Goal: Transaction & Acquisition: Purchase product/service

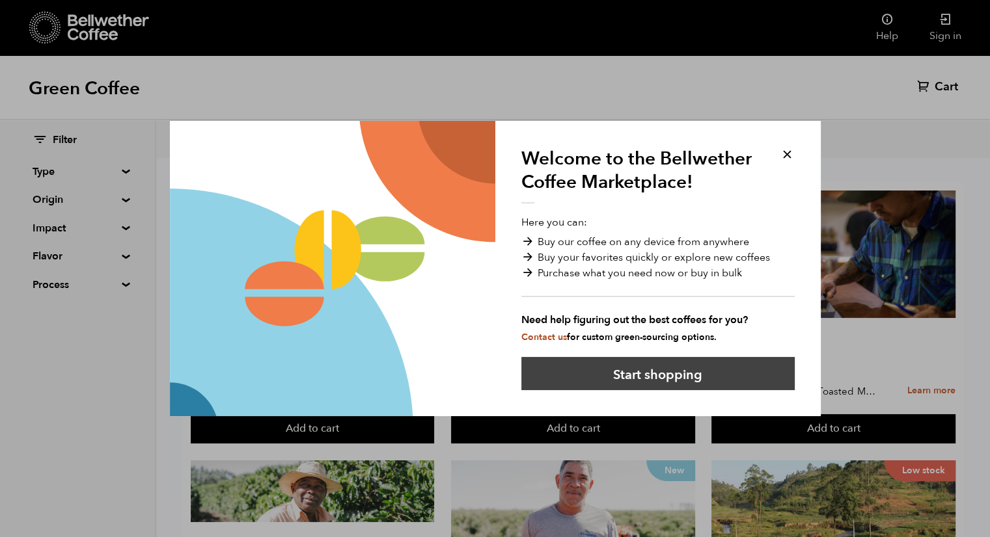
click at [672, 376] on button "Start shopping" at bounding box center [657, 373] width 273 height 33
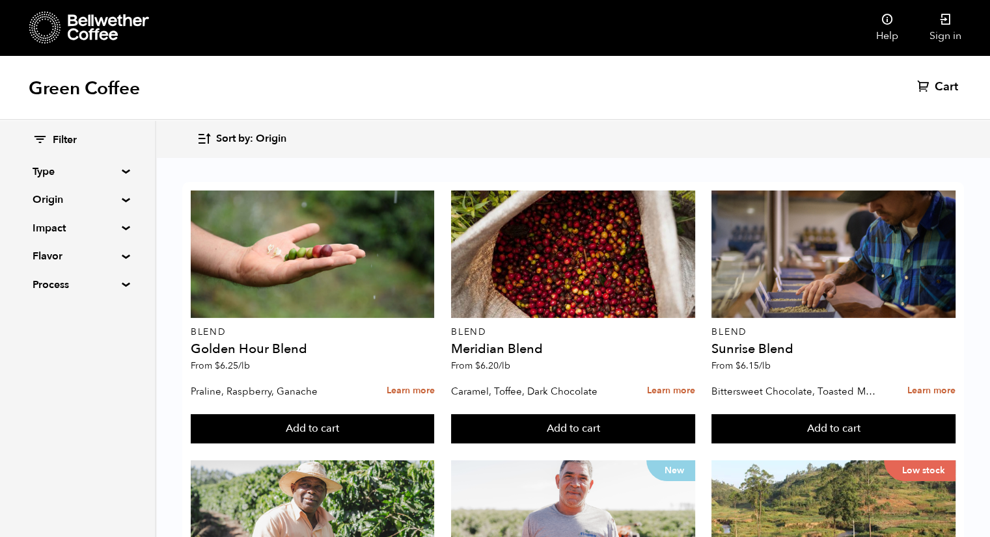
scroll to position [34, 0]
click at [115, 169] on summary "Type" at bounding box center [78, 172] width 90 height 16
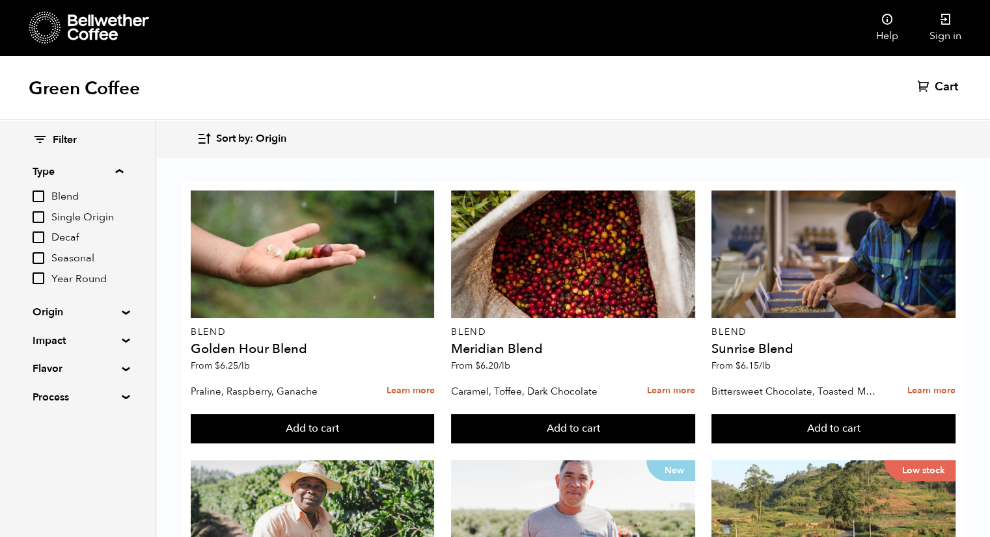
click at [469, 77] on div "Green Coffee Cart (0)" at bounding box center [495, 87] width 990 height 65
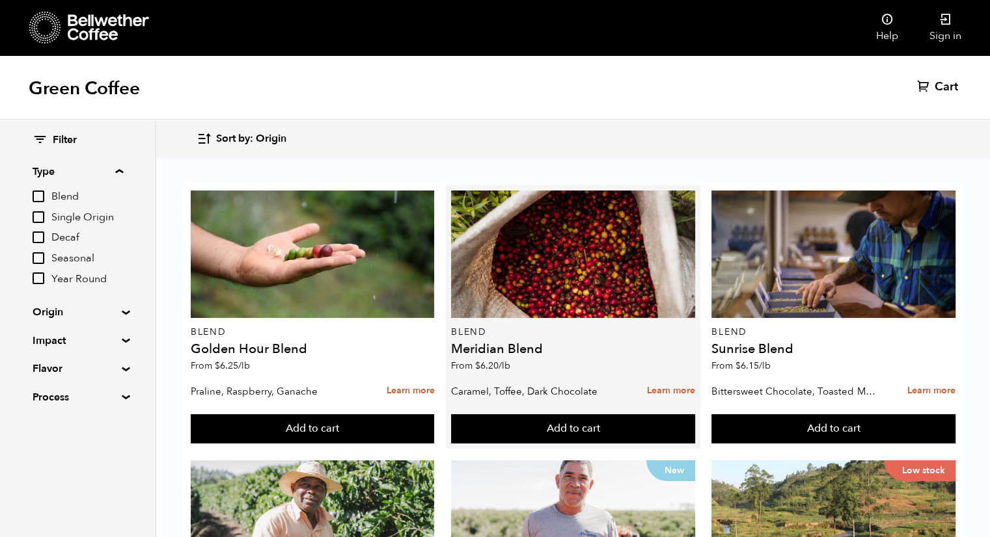
scroll to position [574, 0]
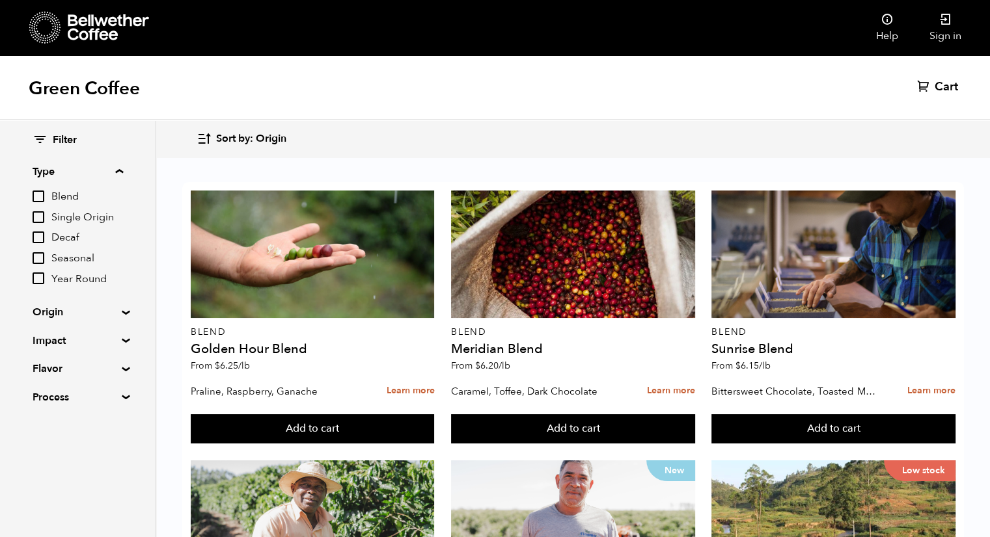
click at [116, 371] on summary "Flavor" at bounding box center [78, 369] width 90 height 16
click at [117, 305] on summary "Origin" at bounding box center [78, 313] width 90 height 16
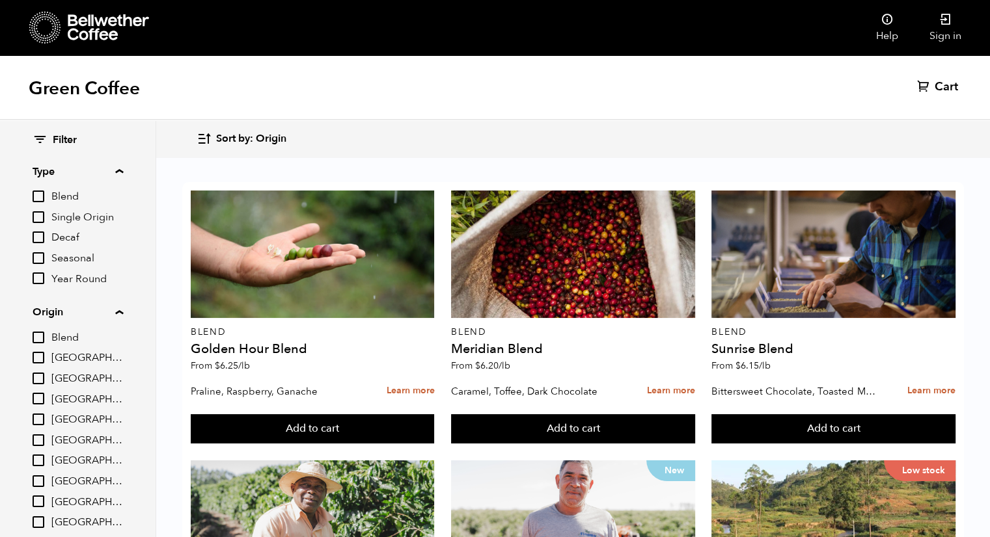
click at [117, 305] on summary "Origin" at bounding box center [78, 313] width 90 height 16
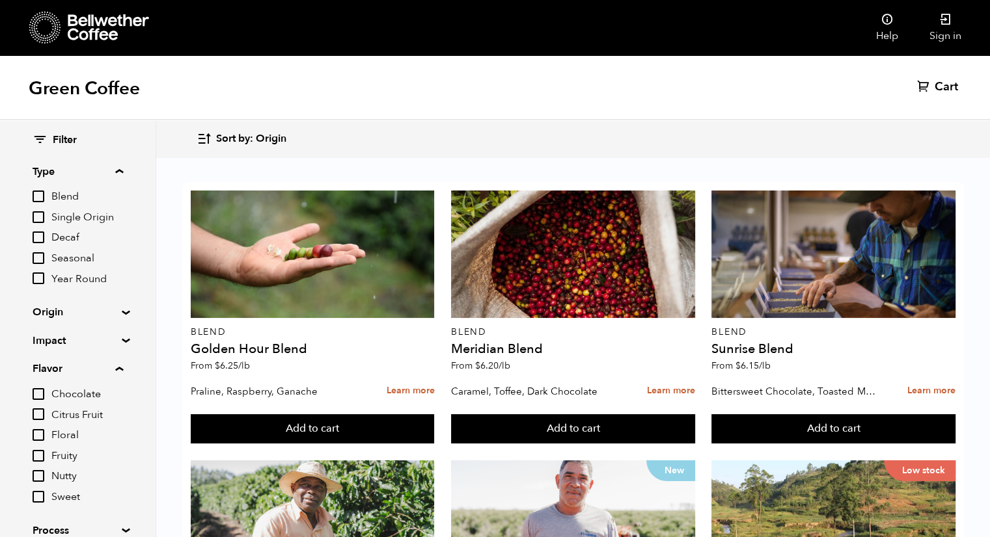
click at [122, 334] on div "Filter Type Blend Single Origin Decaf Seasonal Year Round Origin Blend [GEOGRAP…" at bounding box center [77, 335] width 155 height 431
click at [122, 339] on summary "Impact" at bounding box center [78, 341] width 90 height 16
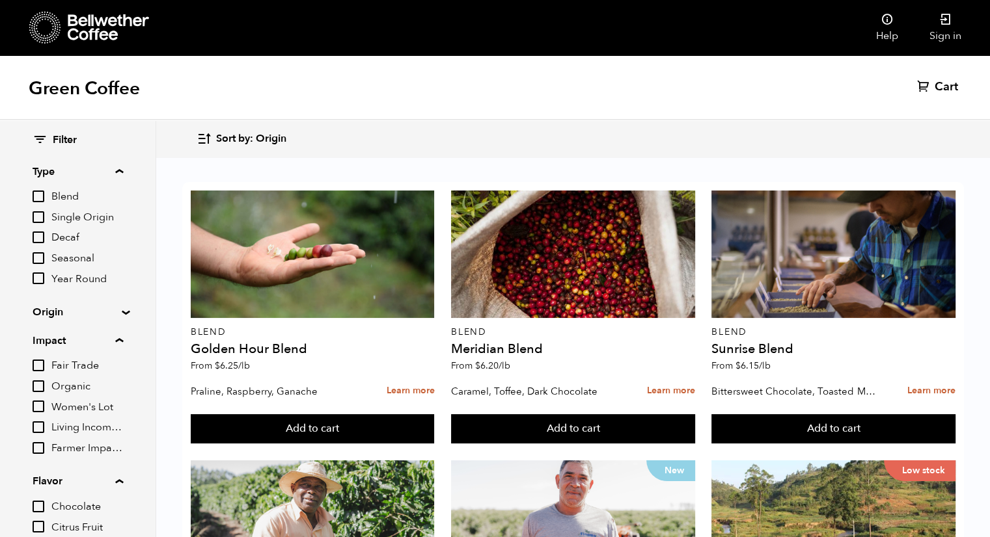
click at [122, 339] on summary "Impact" at bounding box center [78, 341] width 90 height 16
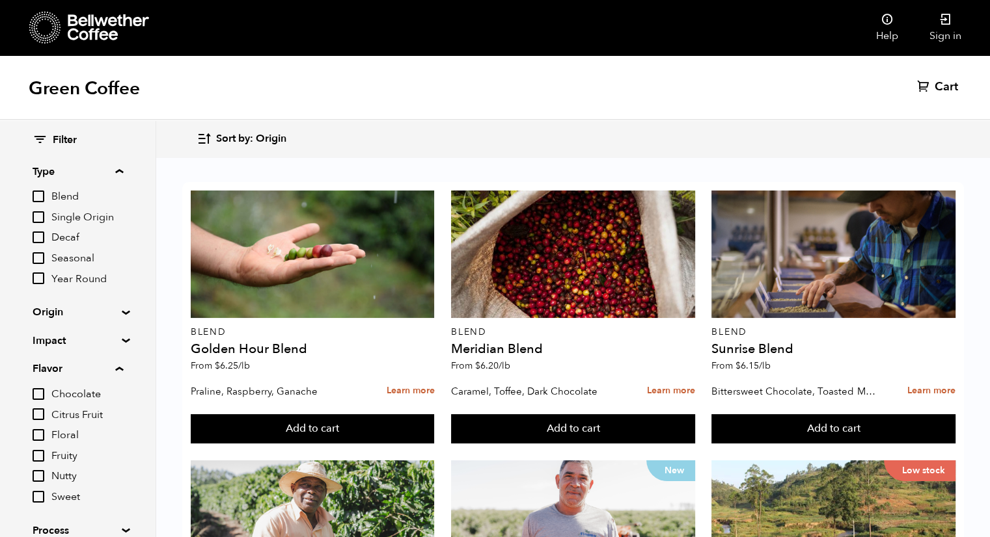
click at [118, 370] on summary "Flavor" at bounding box center [78, 369] width 90 height 16
click at [122, 400] on summary "Process" at bounding box center [78, 398] width 90 height 16
click at [122, 312] on summary "Origin" at bounding box center [78, 313] width 90 height 16
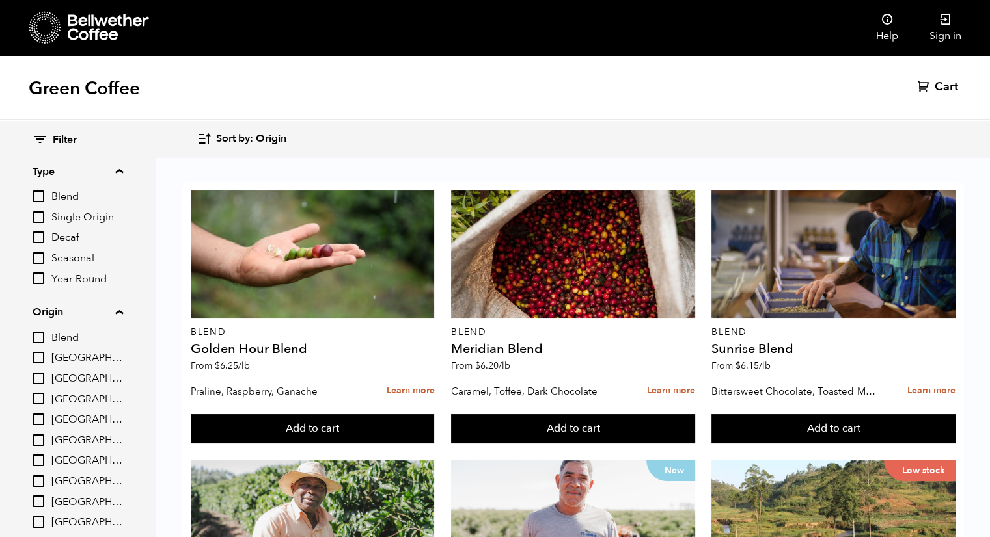
click at [123, 312] on summary "Origin" at bounding box center [78, 313] width 90 height 16
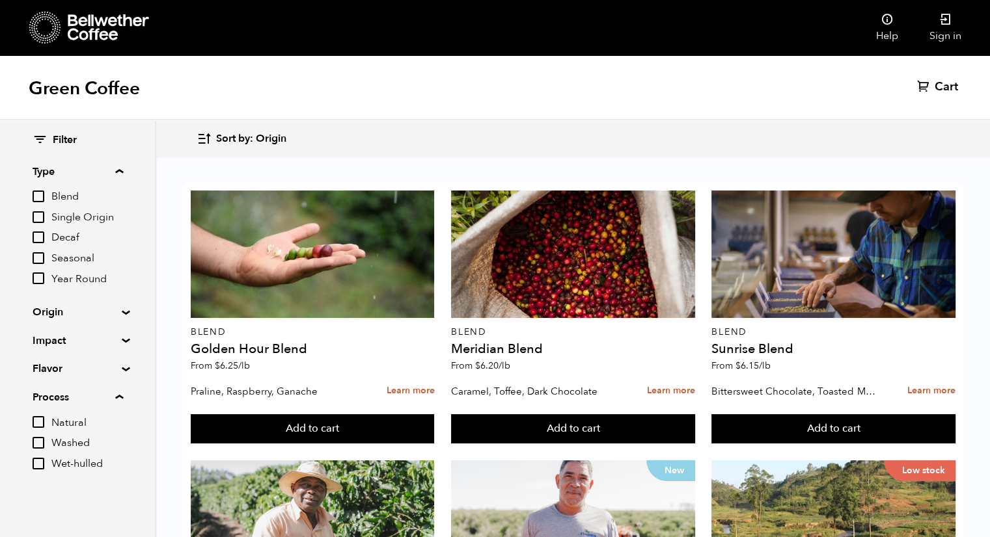
click at [44, 240] on input "Decaf" at bounding box center [39, 238] width 12 height 12
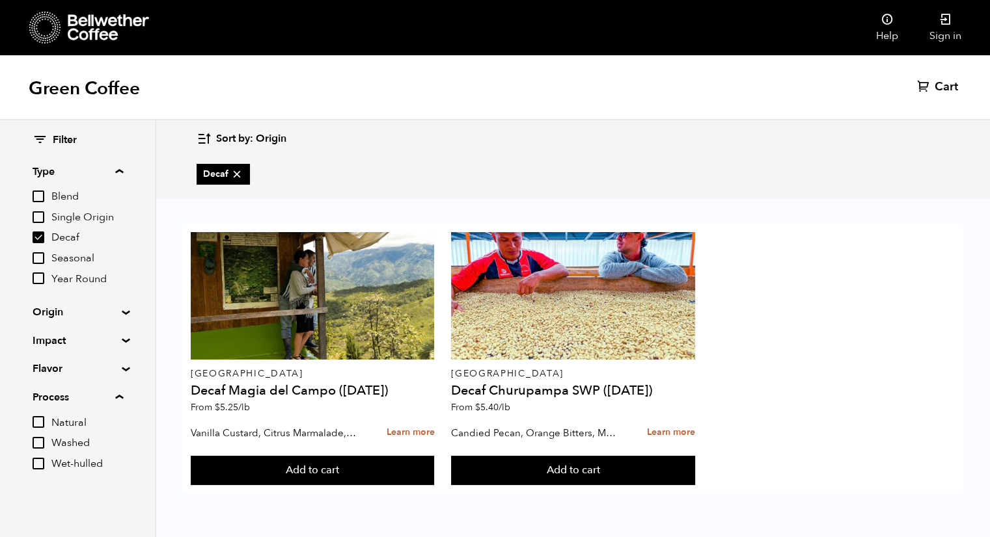
scroll to position [0, 0]
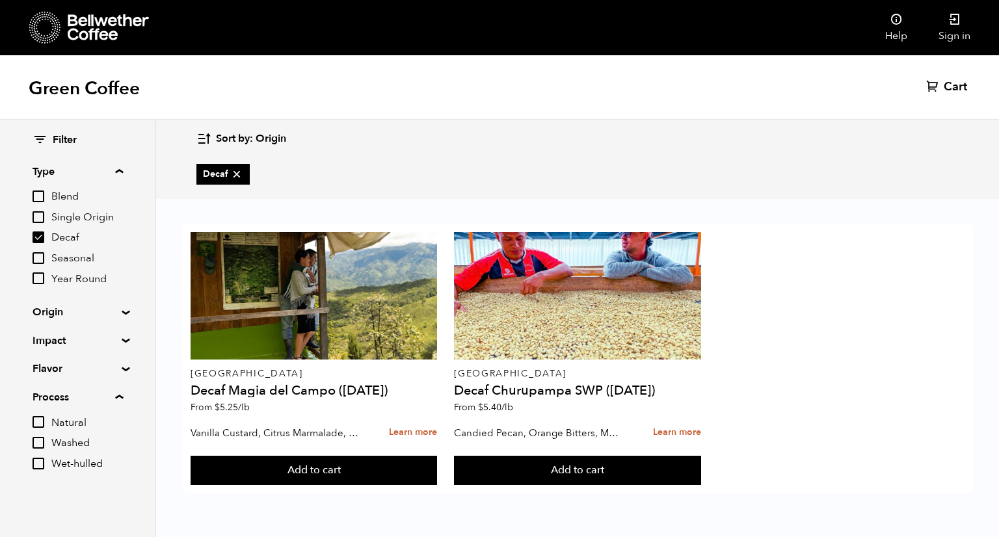
click at [44, 240] on input "Decaf" at bounding box center [39, 238] width 12 height 12
checkbox input "false"
